Goal: Check status: Check status

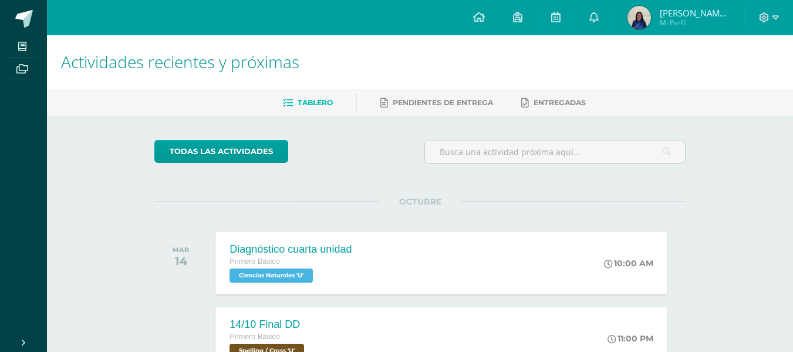
click at [642, 19] on img at bounding box center [638, 17] width 23 height 23
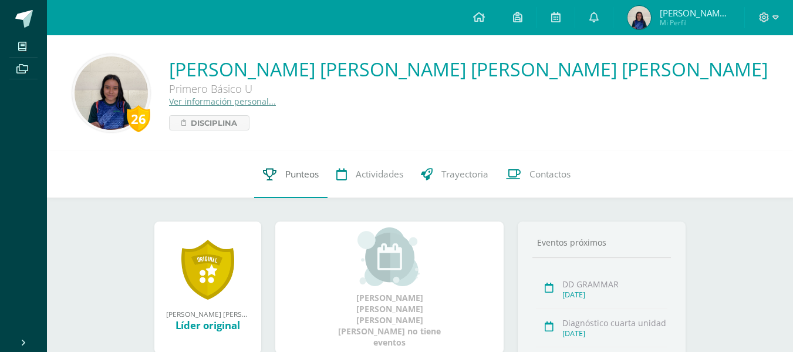
click at [290, 169] on span "Punteos" at bounding box center [301, 174] width 33 height 12
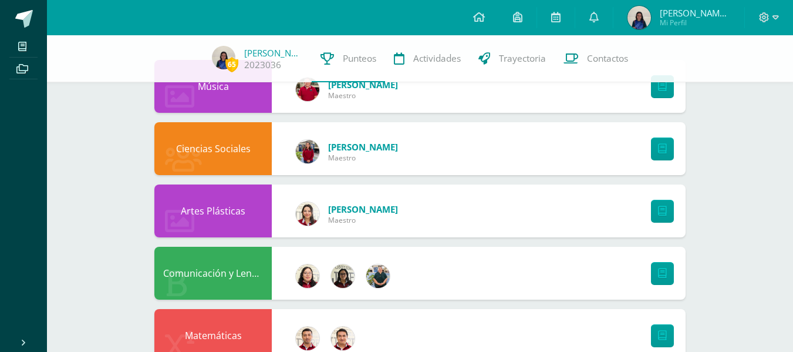
scroll to position [125, 0]
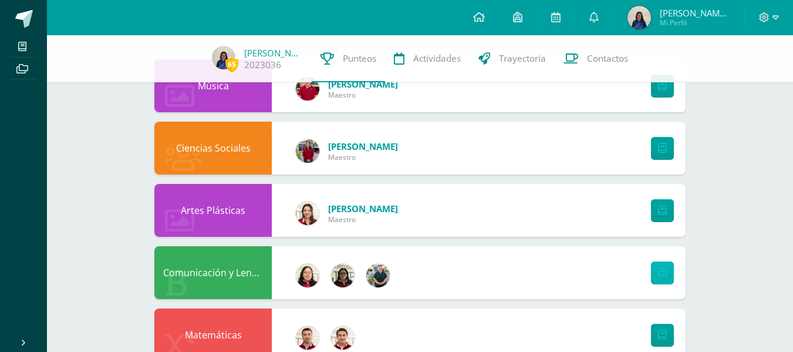
click at [669, 268] on link at bounding box center [662, 272] width 23 height 23
